Goal: Transaction & Acquisition: Subscribe to service/newsletter

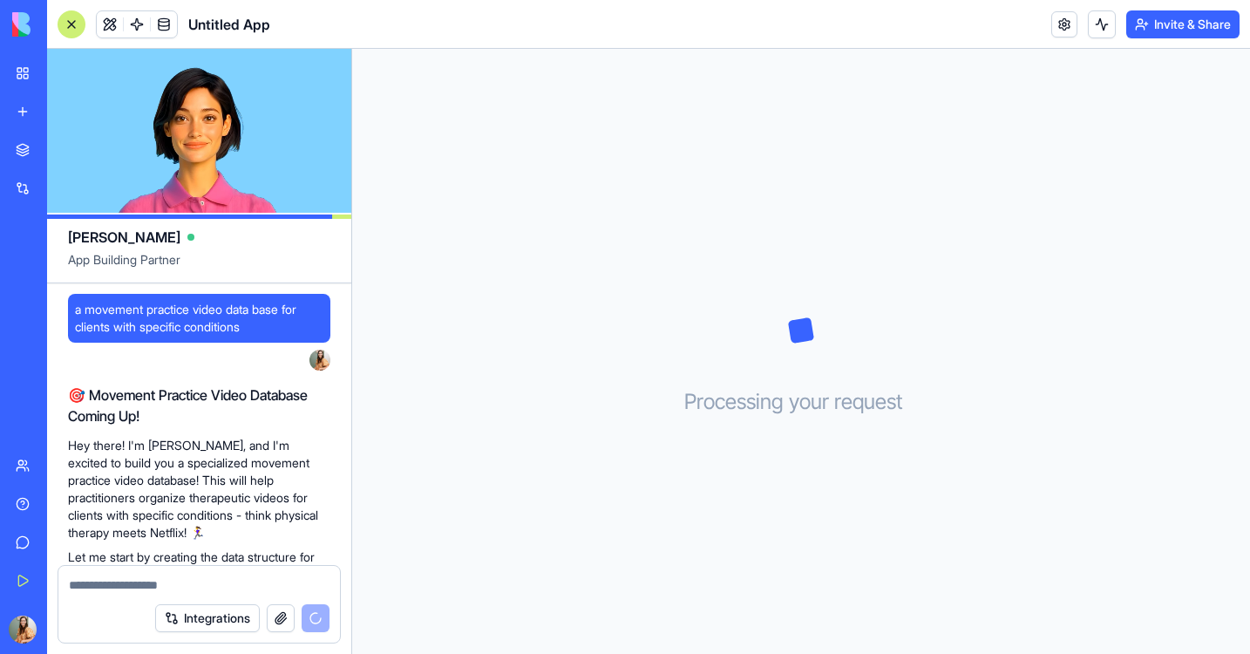
click at [202, 463] on p "Hey there! I'm [PERSON_NAME], and I'm excited to build you a specialized moveme…" at bounding box center [199, 489] width 262 height 105
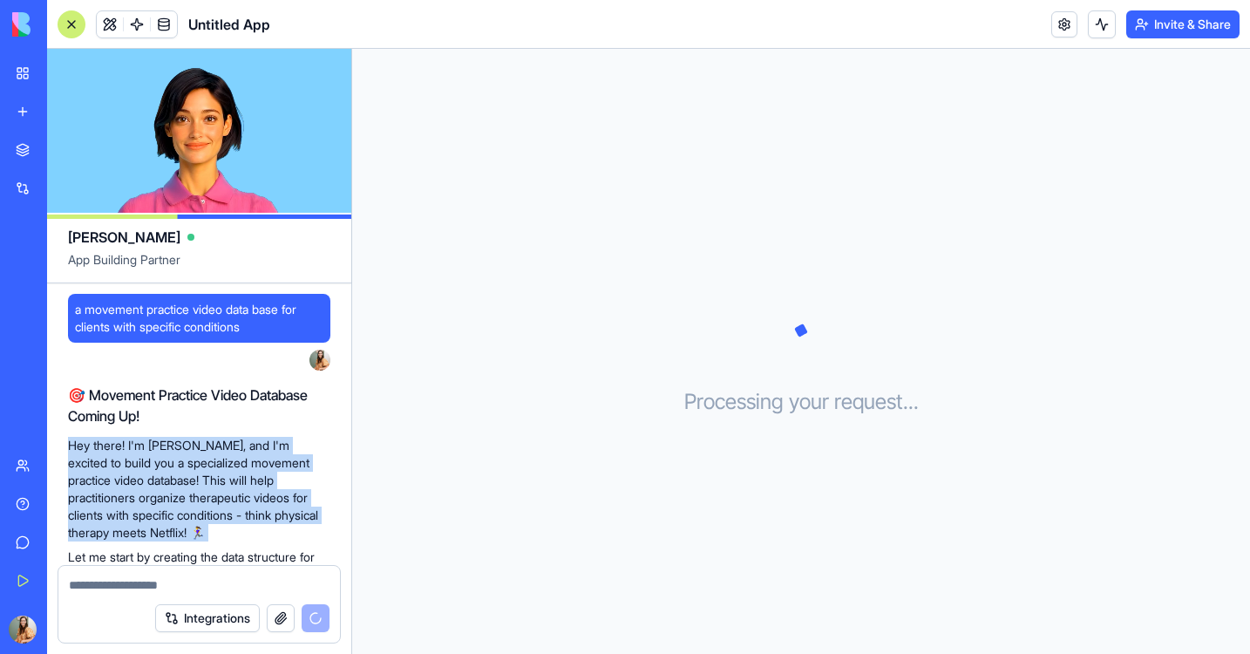
click at [188, 484] on p "Hey there! I'm [PERSON_NAME], and I'm excited to build you a specialized moveme…" at bounding box center [199, 489] width 262 height 105
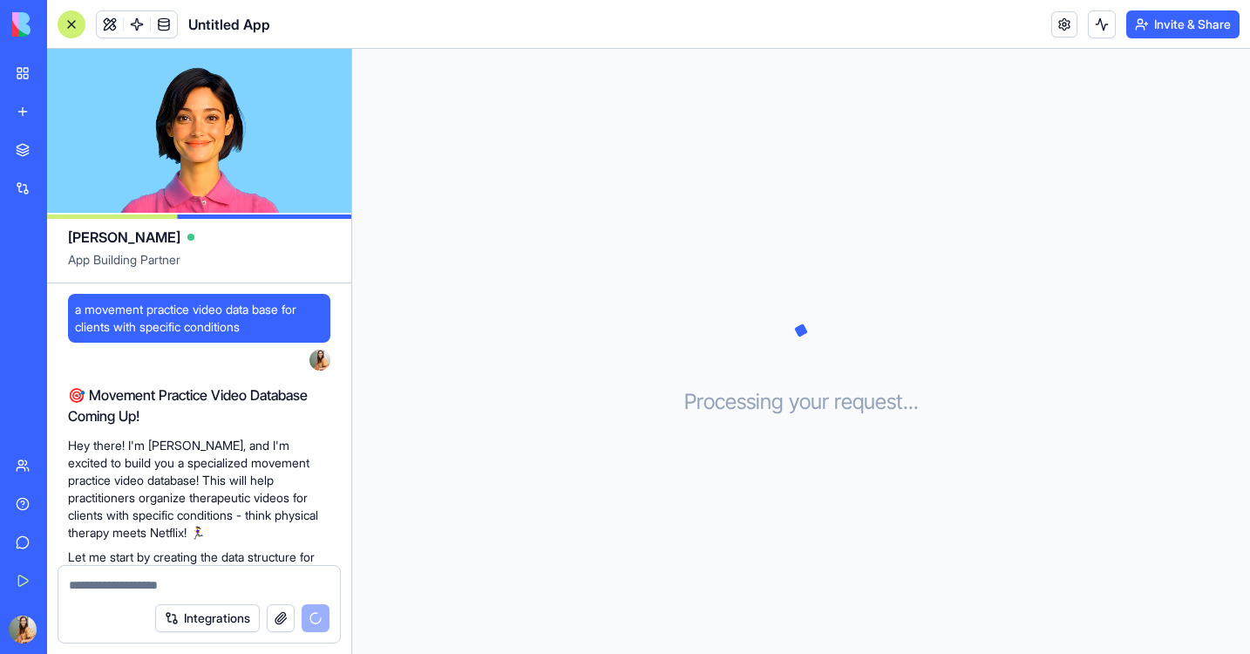
click at [188, 484] on p "Hey there! I'm [PERSON_NAME], and I'm excited to build you a specialized moveme…" at bounding box center [199, 489] width 262 height 105
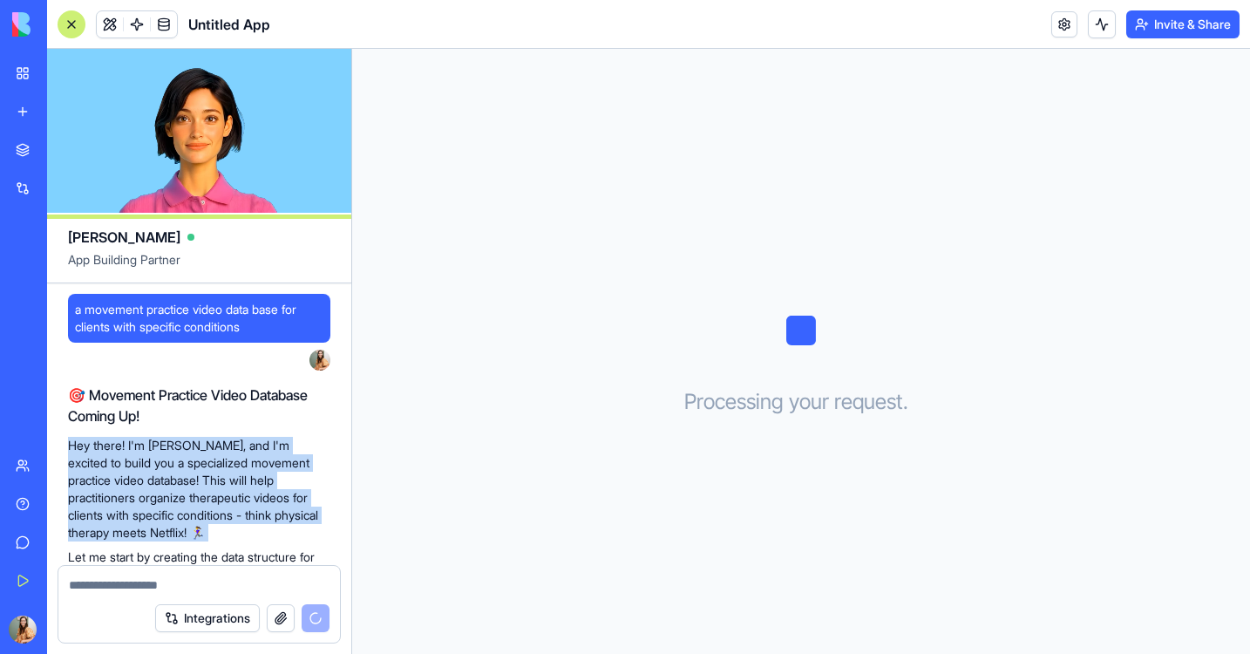
click at [194, 495] on p "Hey there! I'm [PERSON_NAME], and I'm excited to build you a specialized moveme…" at bounding box center [199, 489] width 262 height 105
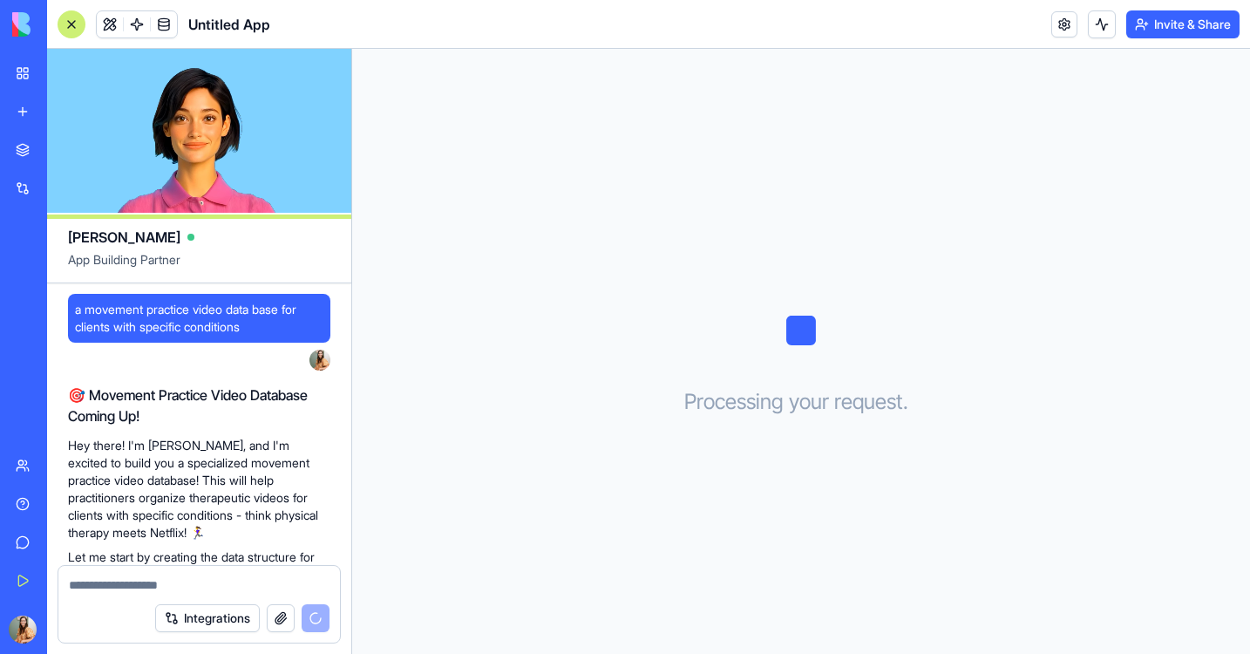
click at [194, 495] on p "Hey there! I'm [PERSON_NAME], and I'm excited to build you a specialized moveme…" at bounding box center [199, 489] width 262 height 105
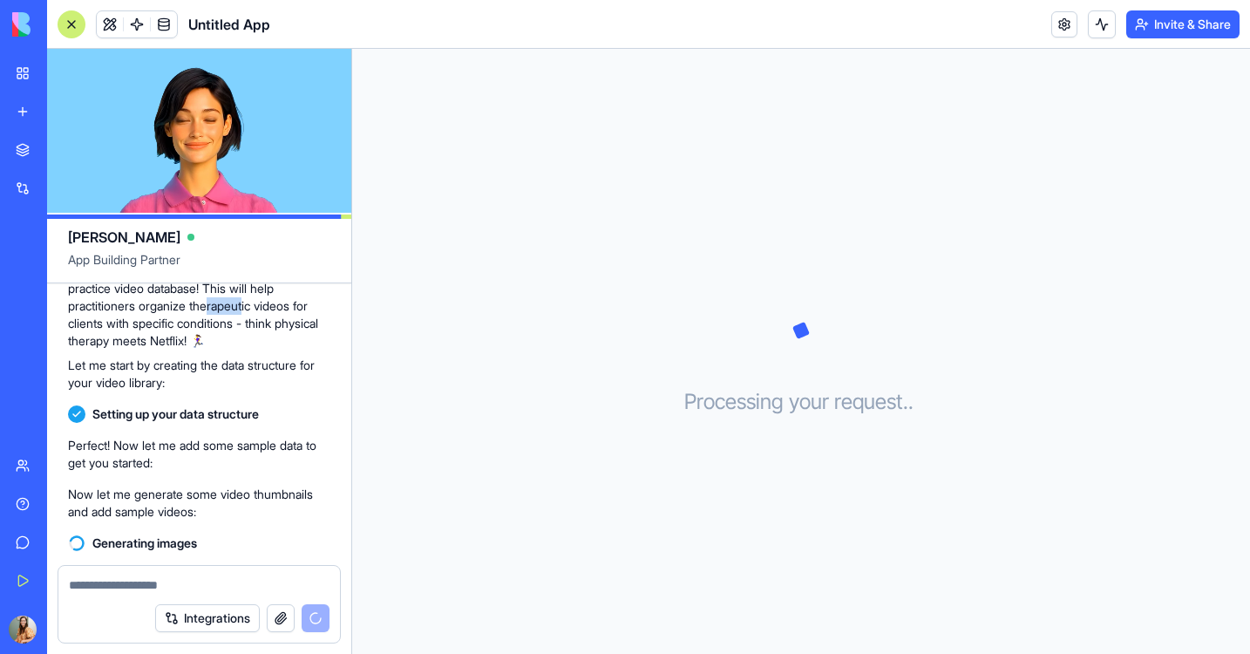
scroll to position [223, 0]
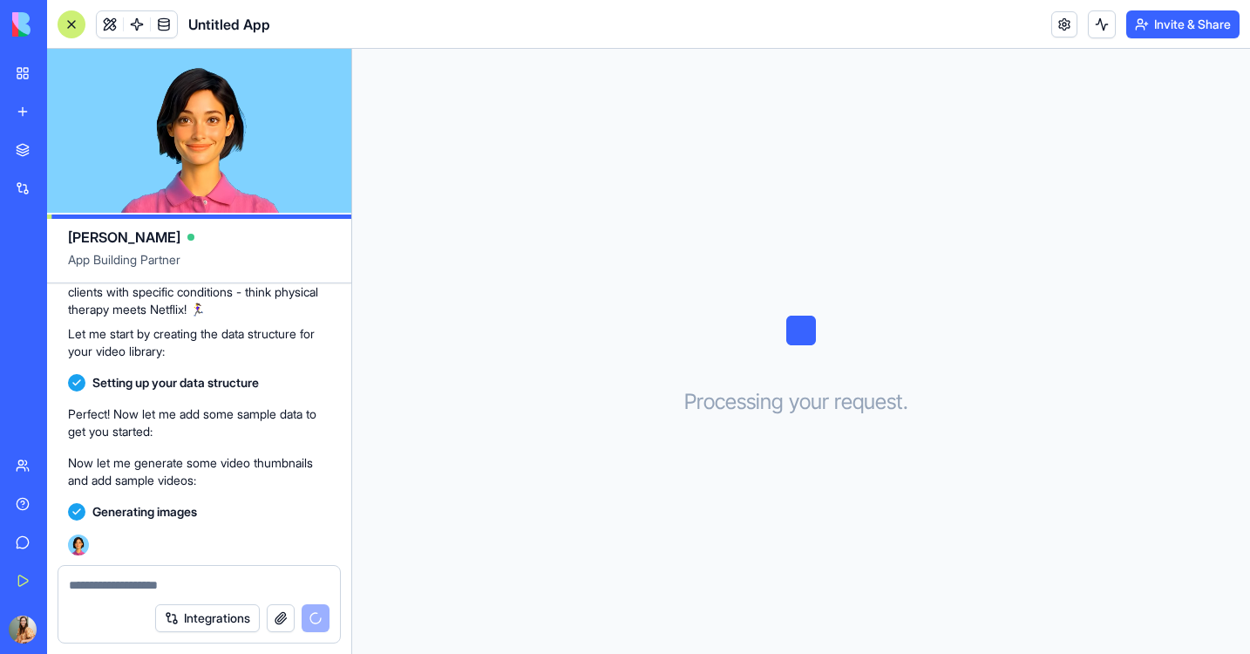
click at [210, 580] on textarea at bounding box center [199, 584] width 261 height 17
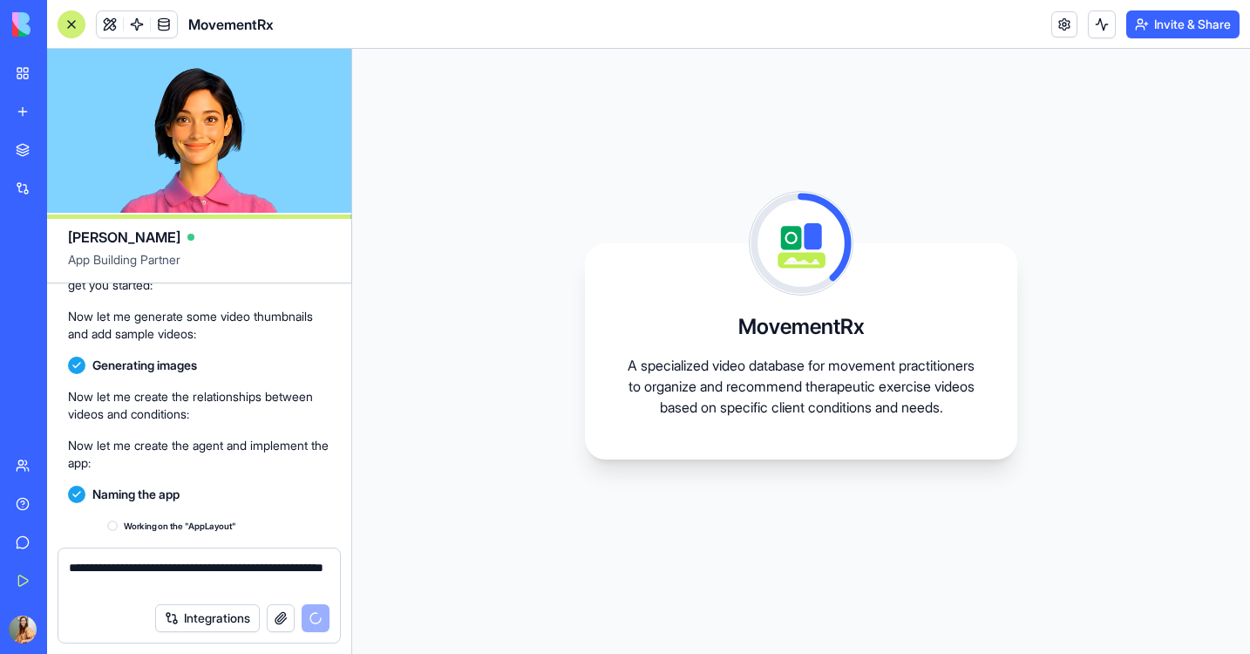
scroll to position [495, 0]
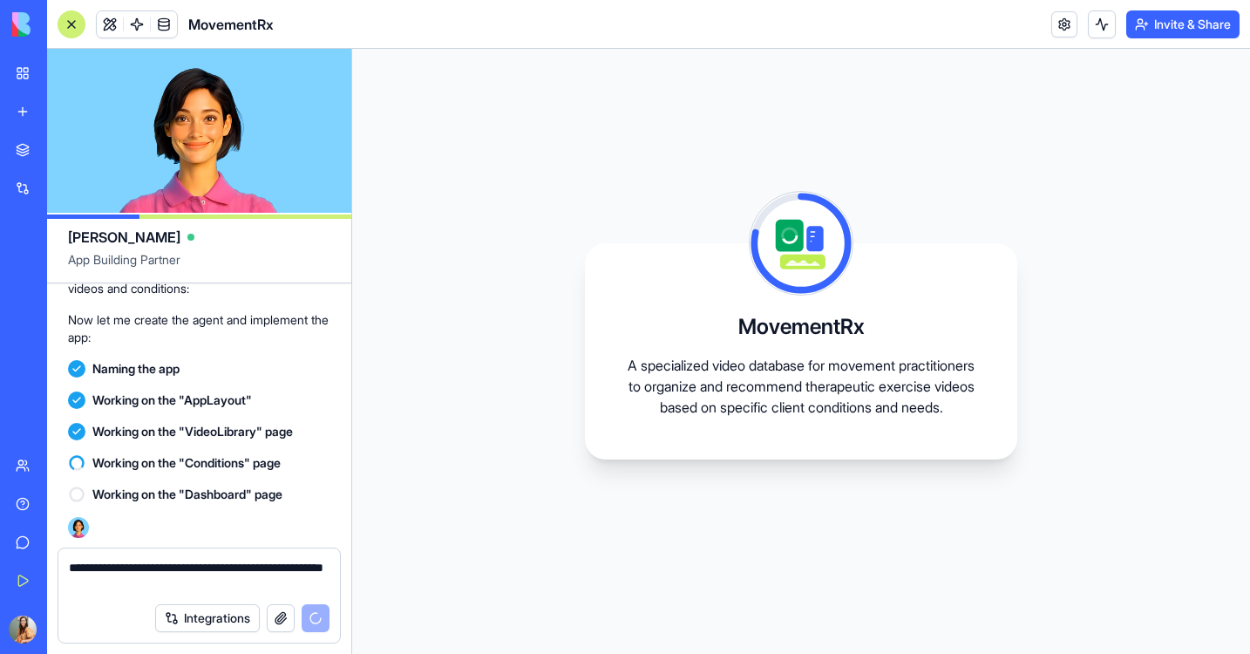
type textarea "**********"
click at [268, 461] on span "Working on the "Conditions" page" at bounding box center [186, 462] width 188 height 17
click at [213, 520] on div "Working on the "Dashboard" page 14:38" at bounding box center [199, 508] width 262 height 59
click at [76, 486] on icon at bounding box center [76, 494] width 17 height 17
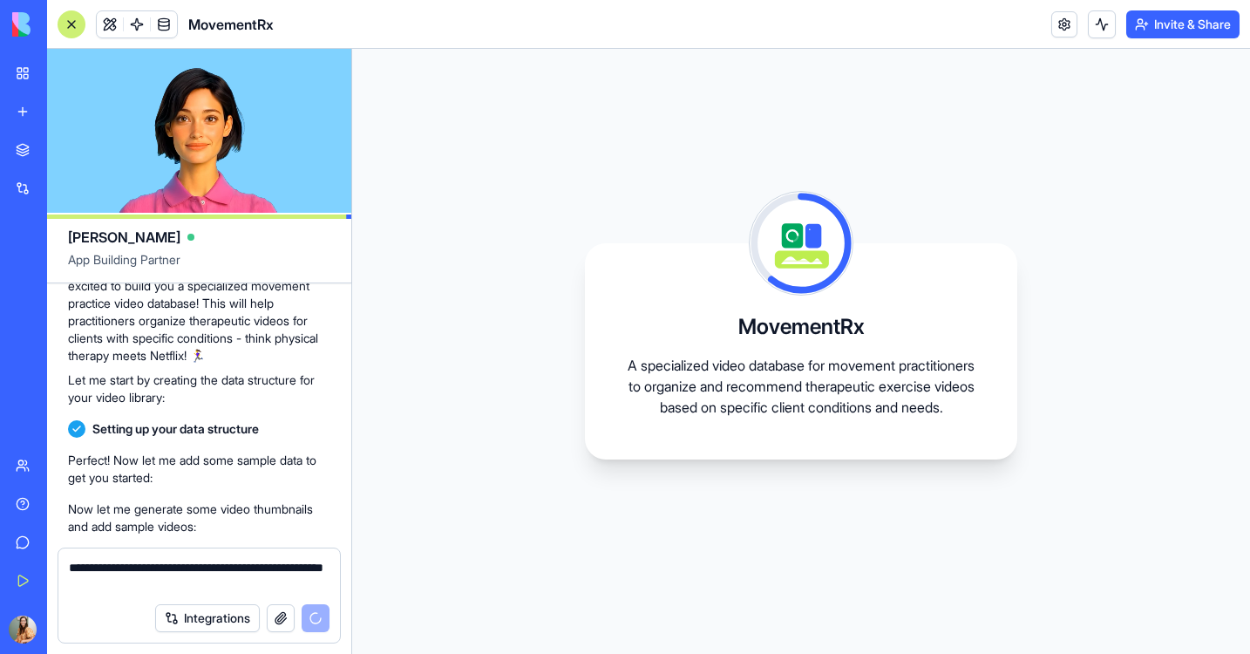
scroll to position [0, 0]
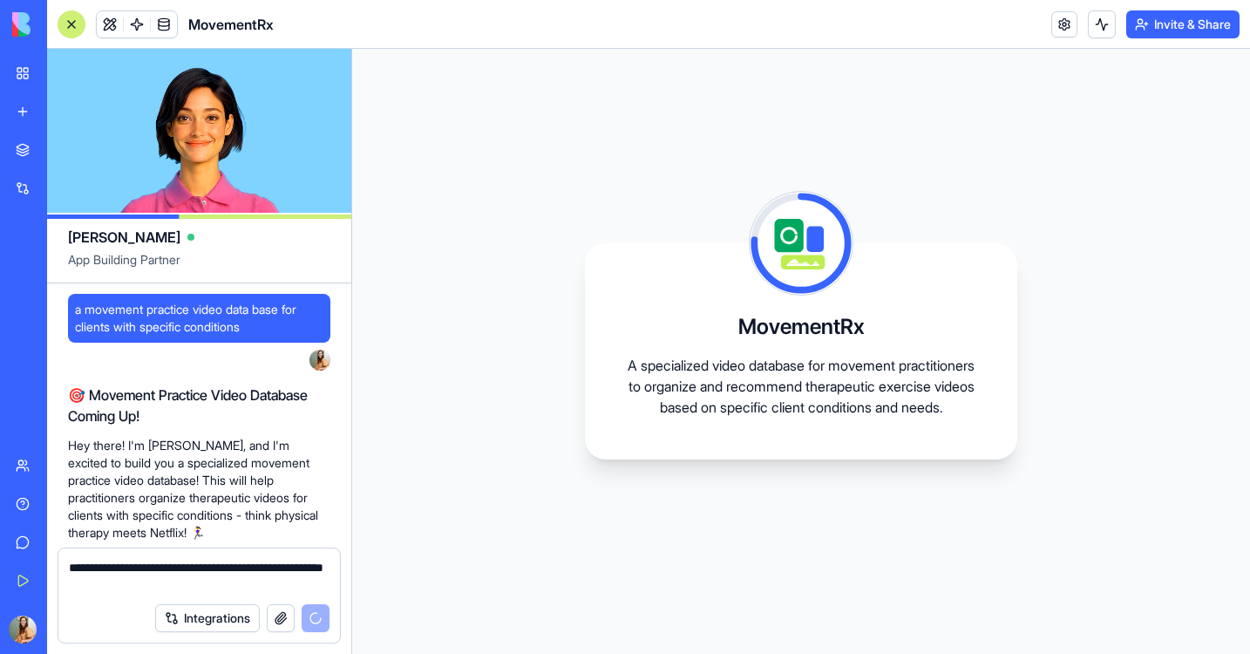
click at [229, 325] on span "a movement practice video data base for clients with specific conditions" at bounding box center [199, 318] width 248 height 35
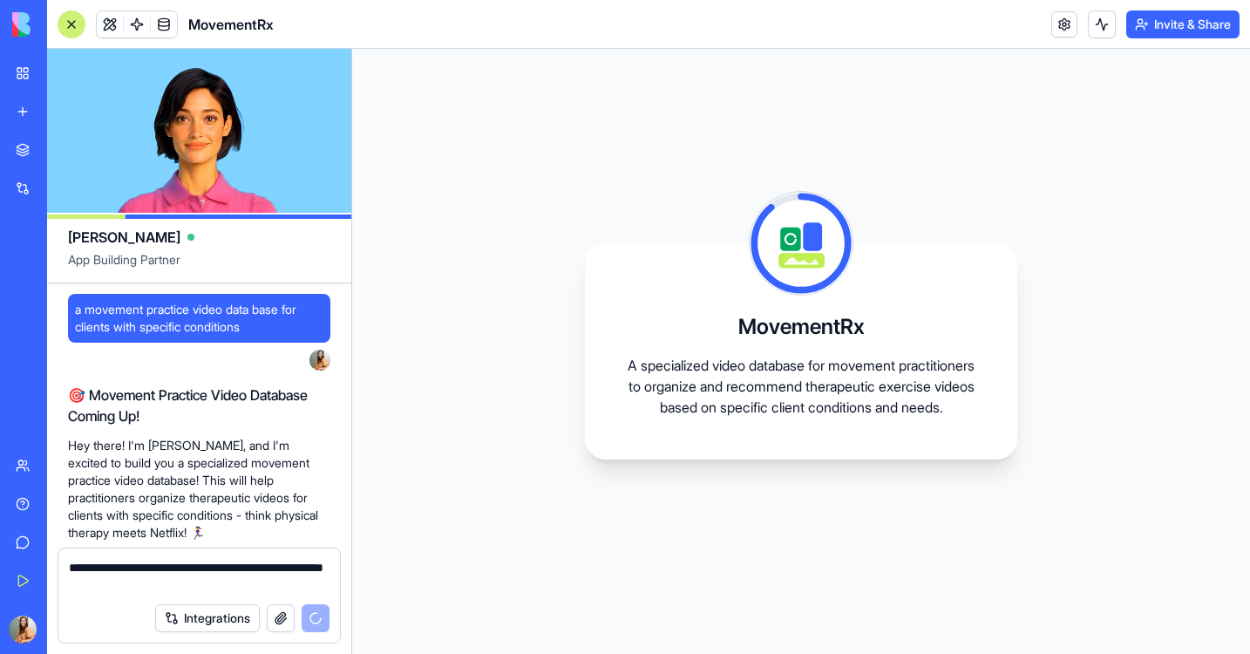
click at [312, 614] on div "Integrations" at bounding box center [242, 618] width 174 height 28
click at [208, 618] on button "Integrations" at bounding box center [207, 618] width 105 height 28
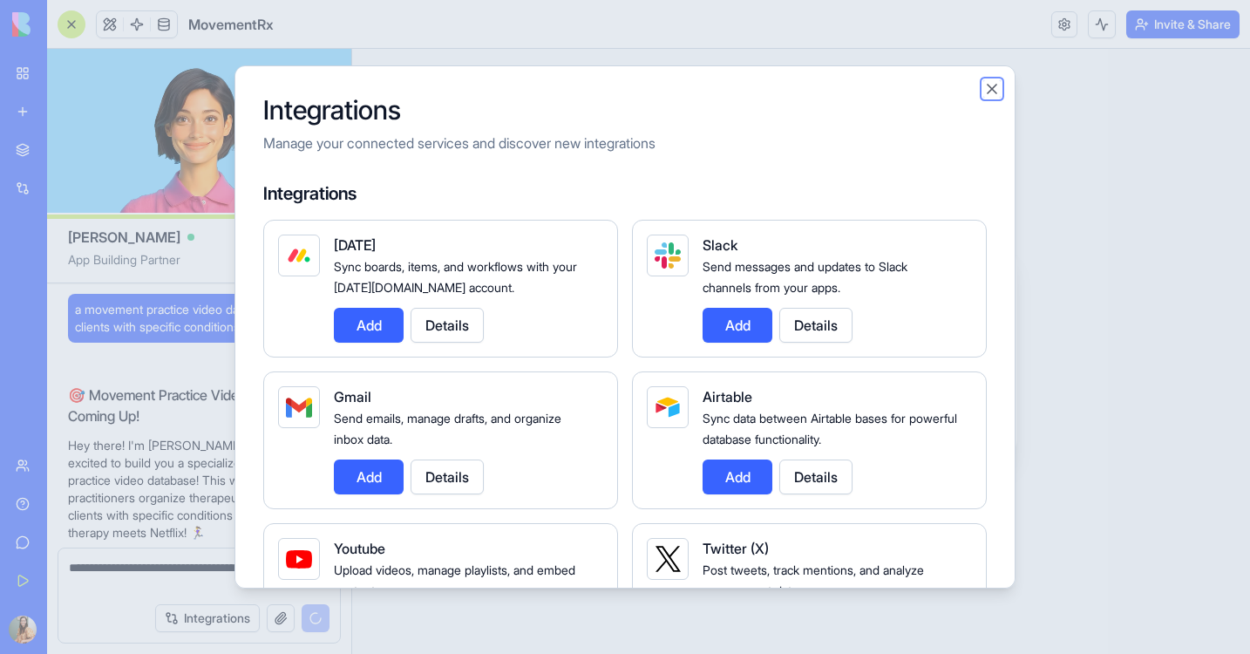
click at [990, 88] on button "Close" at bounding box center [992, 88] width 17 height 17
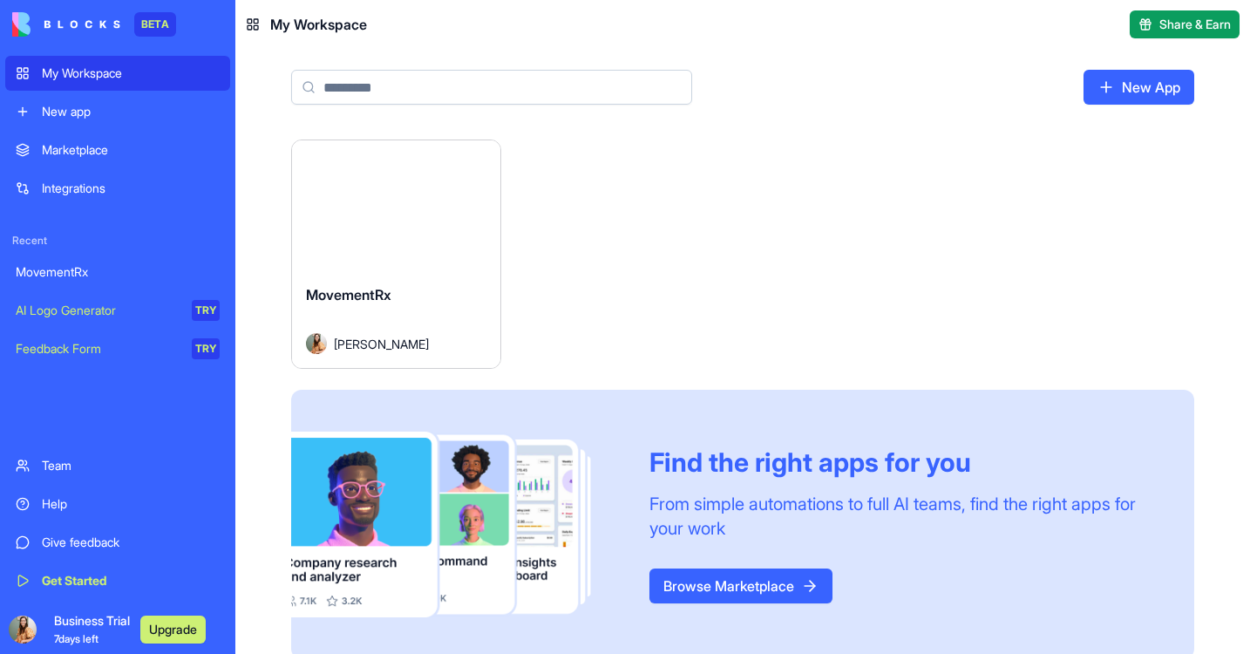
type input "*"
click at [146, 121] on link "New app" at bounding box center [117, 111] width 225 height 35
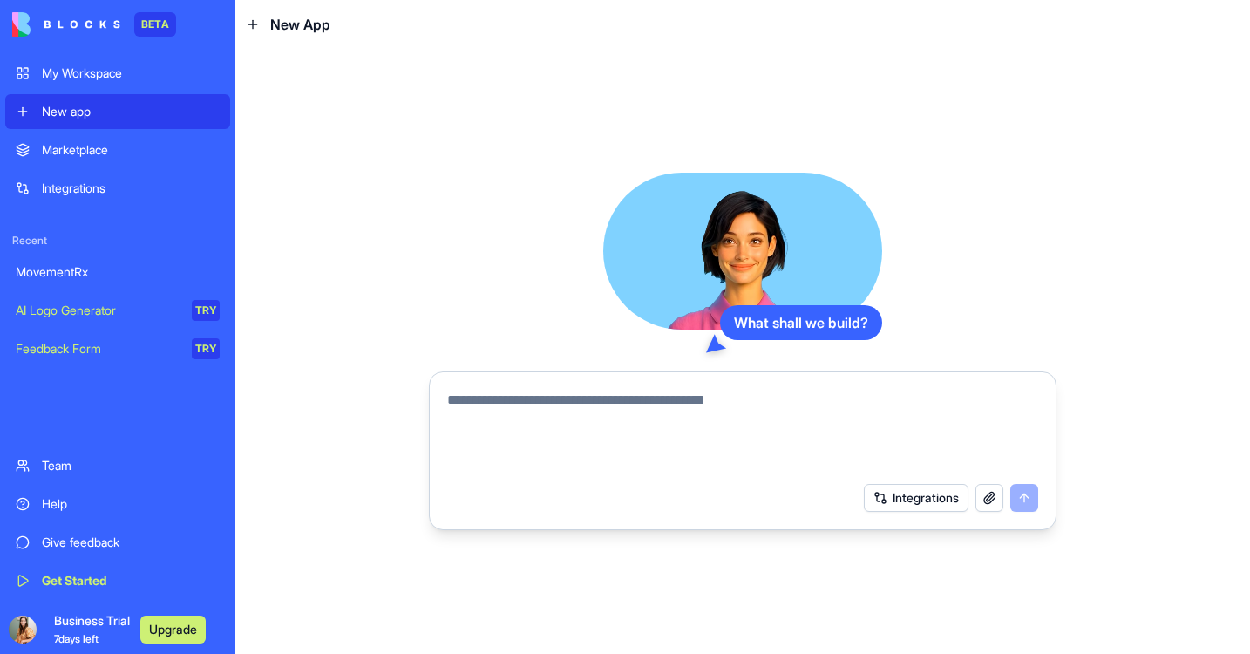
click at [539, 409] on textarea at bounding box center [742, 432] width 591 height 84
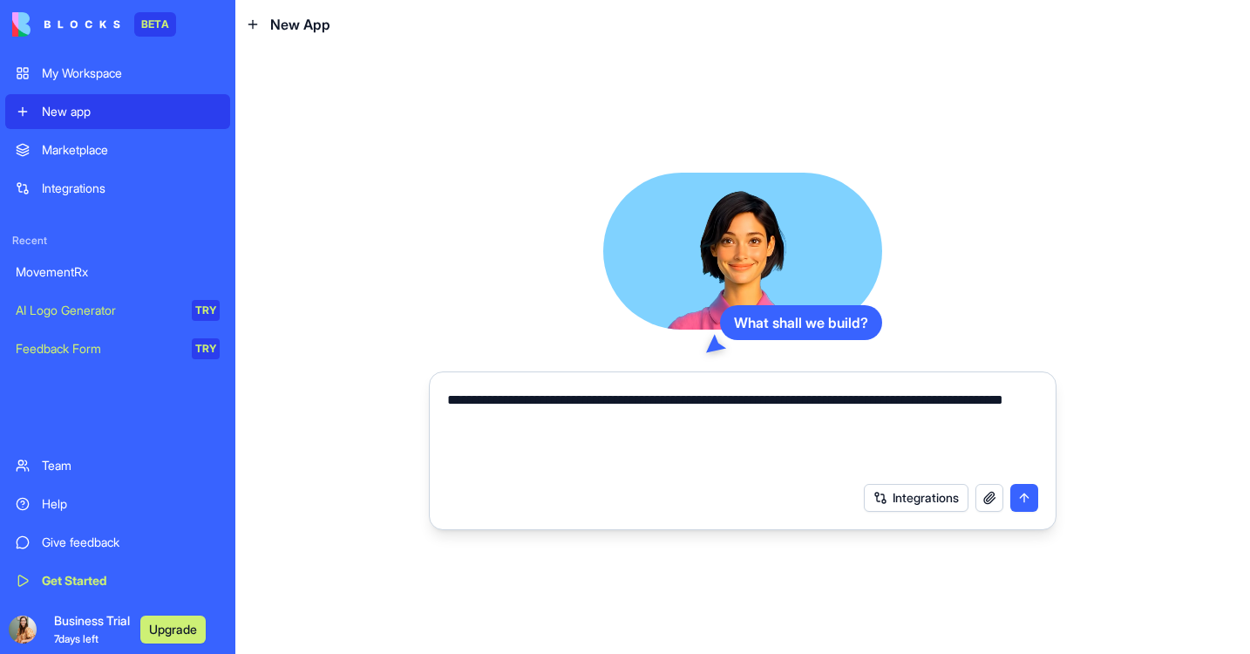
drag, startPoint x: 964, startPoint y: 435, endPoint x: 986, endPoint y: 394, distance: 46.4
click at [986, 394] on textarea "**********" at bounding box center [742, 432] width 591 height 84
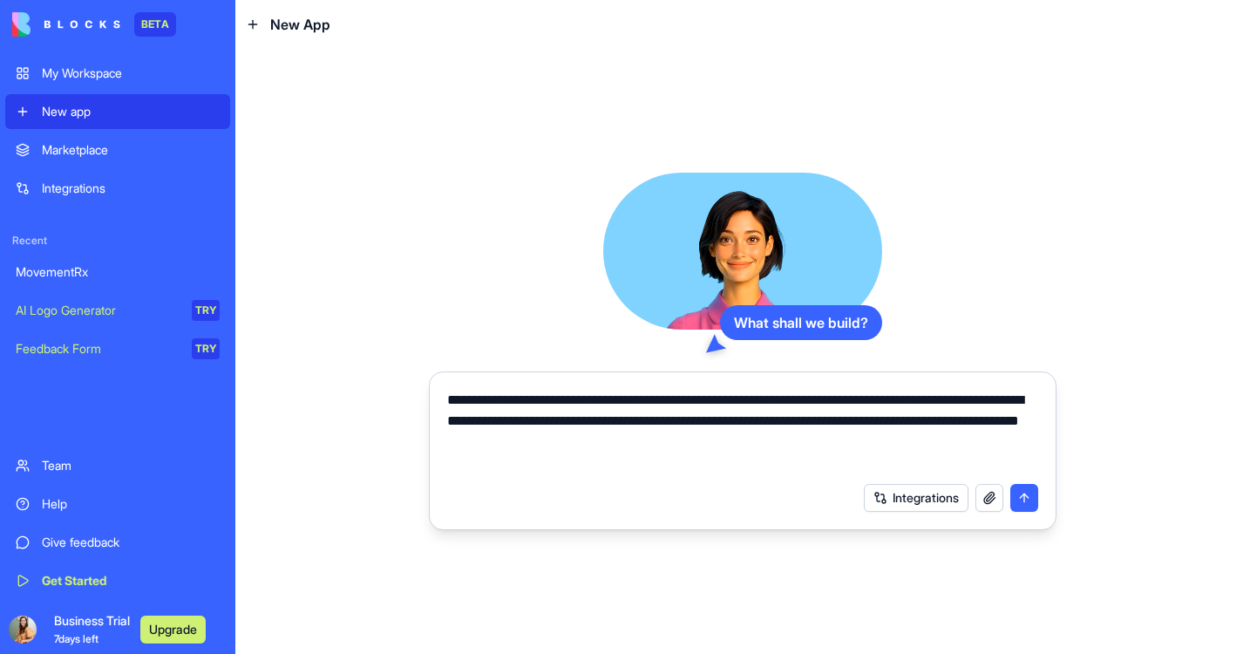
click at [572, 448] on textarea "**********" at bounding box center [742, 432] width 591 height 84
click at [735, 453] on textarea "**********" at bounding box center [742, 432] width 591 height 84
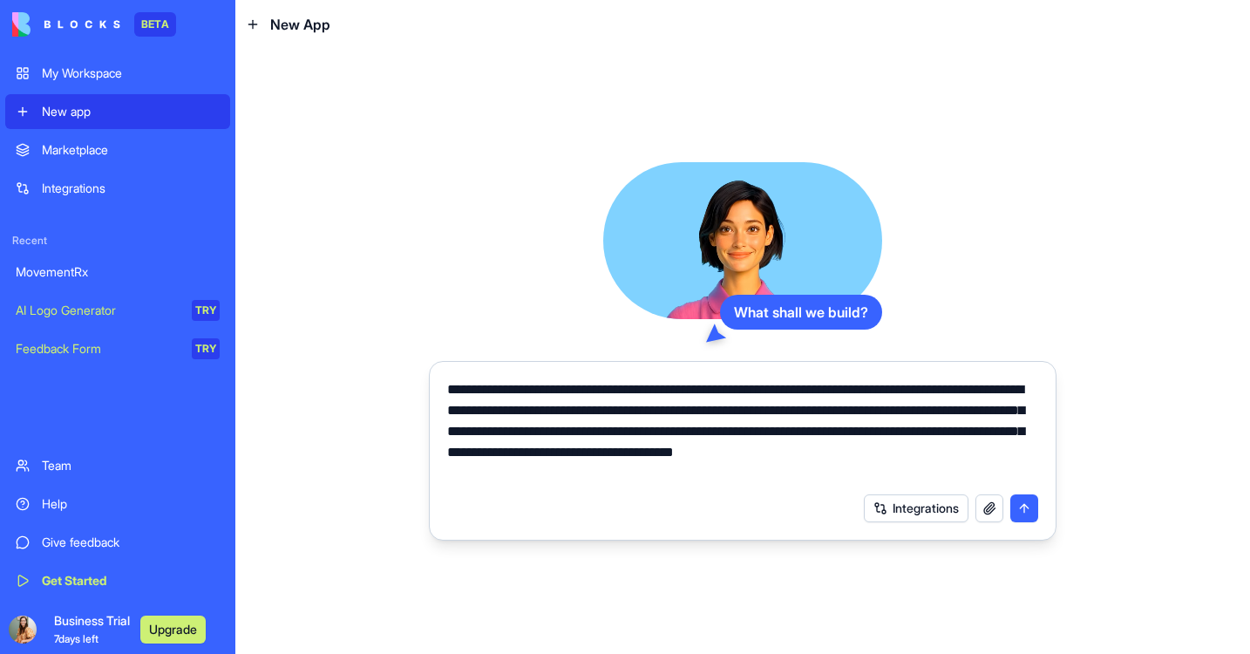
type textarea "**********"
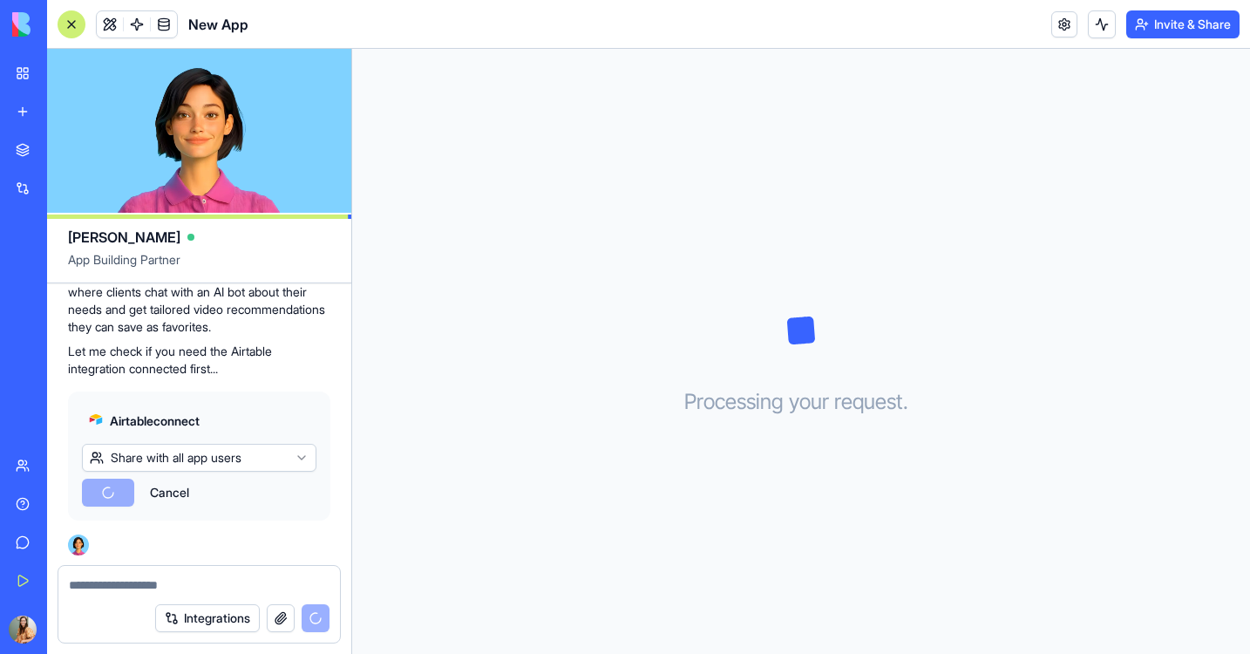
scroll to position [506, 0]
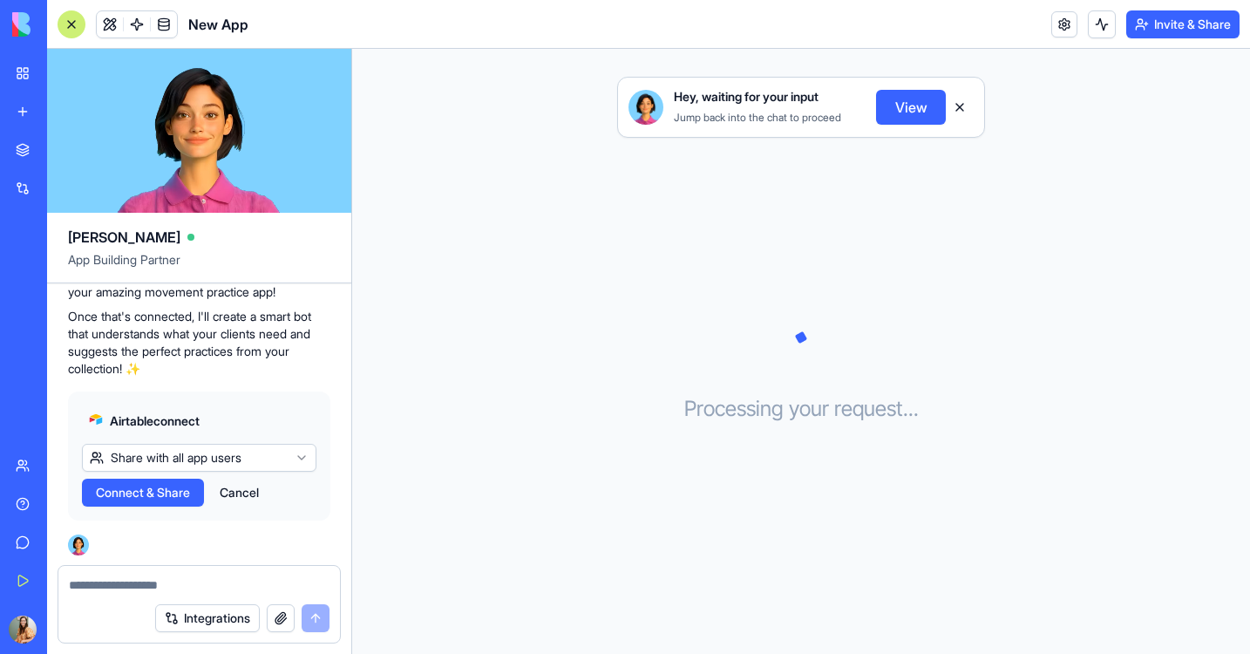
click at [759, 444] on div "Hey, waiting for your input Jump back into the chat to proceed View Processing …" at bounding box center [801, 351] width 898 height 605
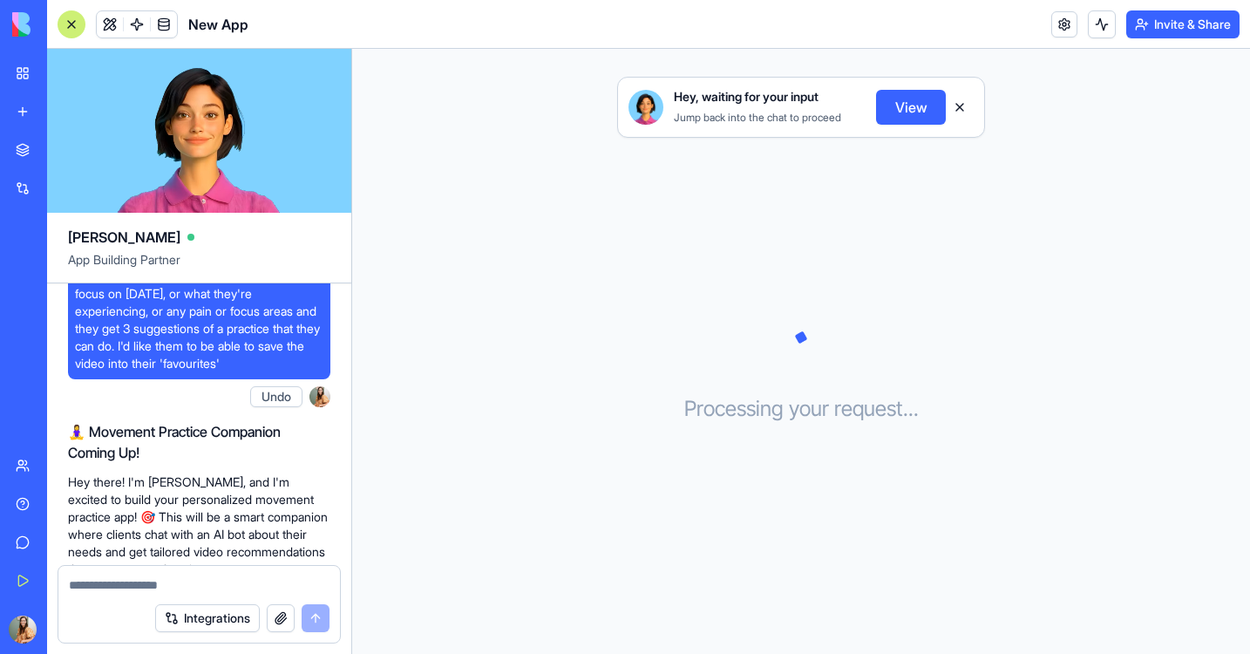
scroll to position [102, 0]
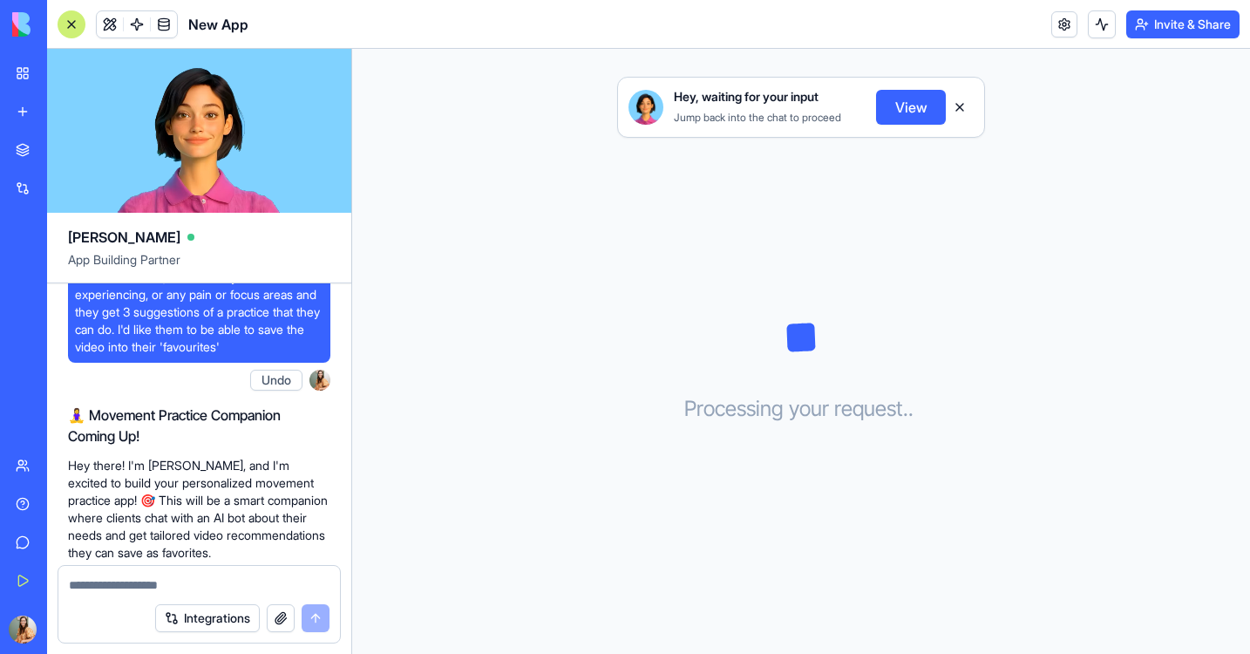
click at [280, 461] on p "Hey there! I'm Ella, and I'm excited to build your personalized movement practi…" at bounding box center [199, 509] width 262 height 105
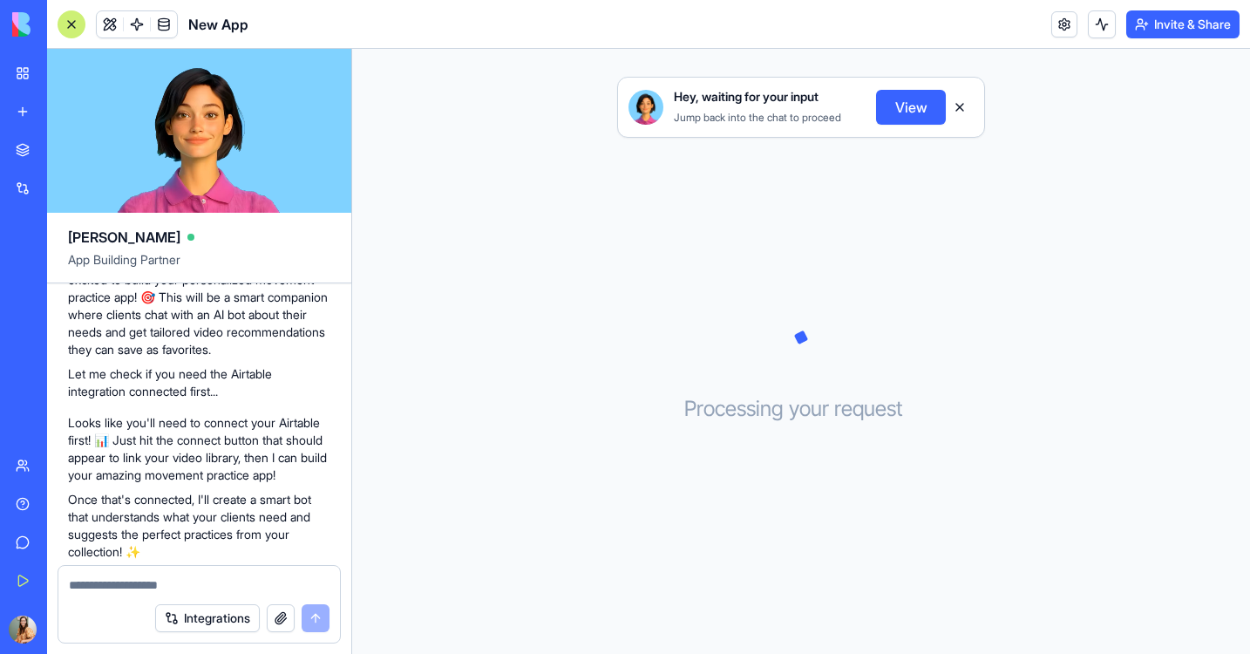
scroll to position [0, 0]
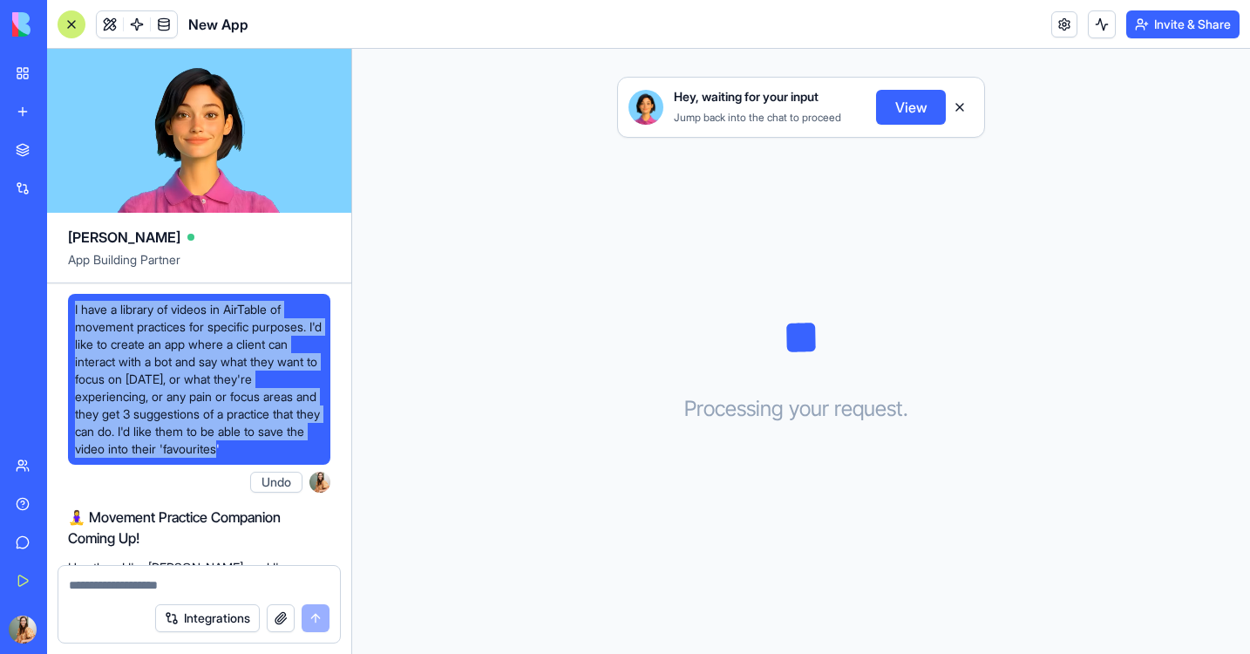
drag, startPoint x: 295, startPoint y: 453, endPoint x: 55, endPoint y: 305, distance: 281.9
copy span "I have a library of videos in AirTable of movement practices for specific purpo…"
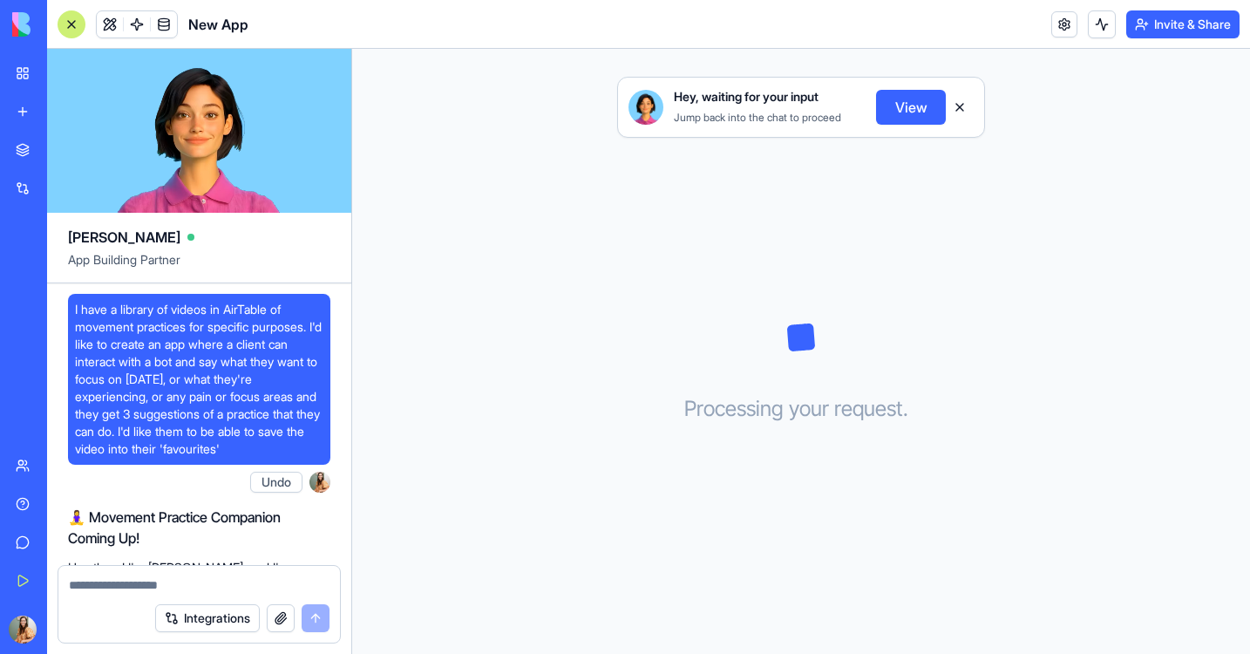
click at [81, 622] on span "Business Trial 7 days left" at bounding box center [92, 629] width 76 height 35
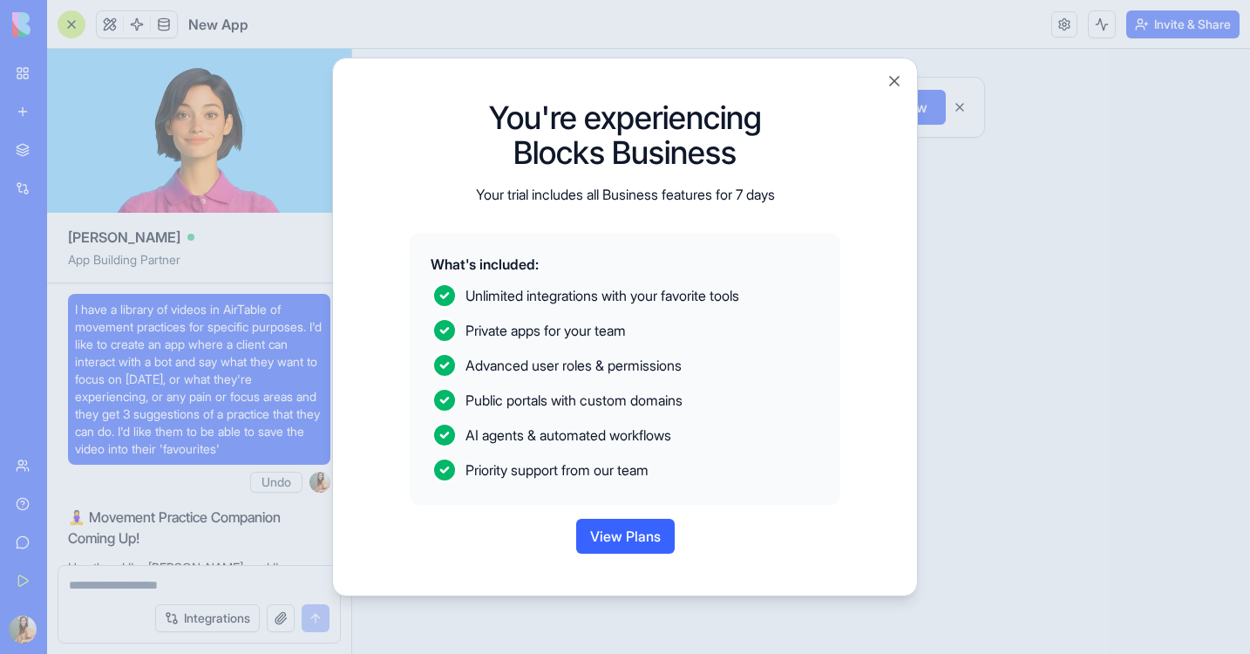
click at [606, 533] on button "View Plans" at bounding box center [625, 536] width 99 height 35
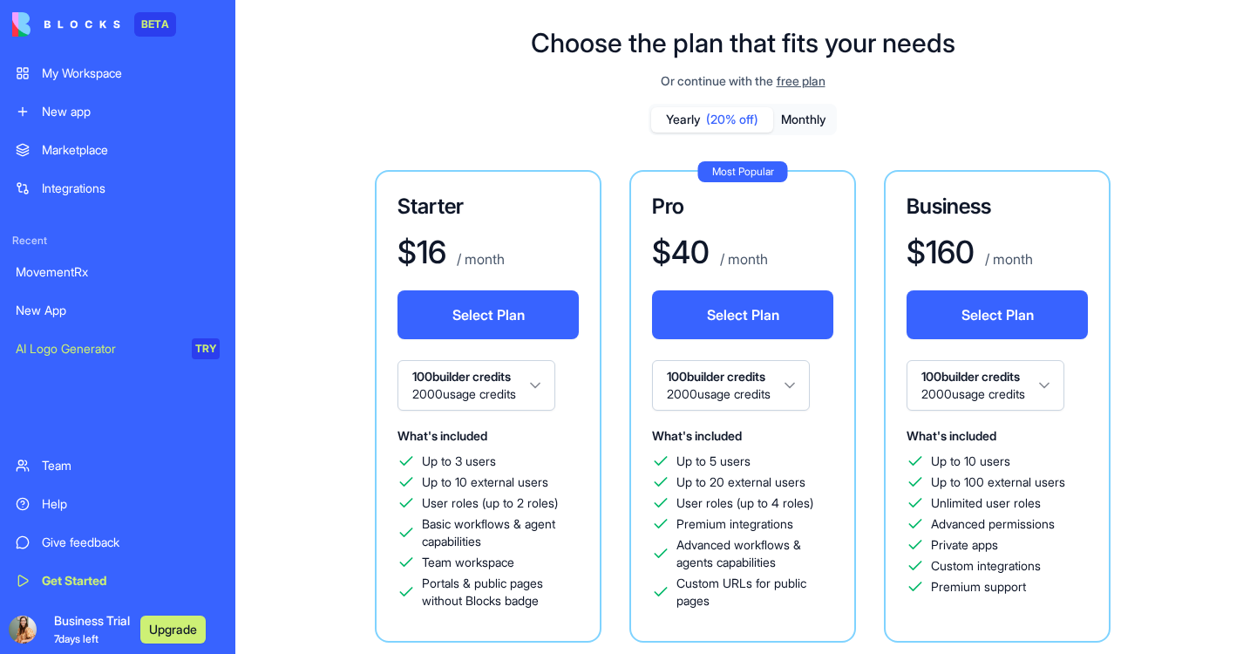
scroll to position [30, 0]
